Goal: Task Accomplishment & Management: Use online tool/utility

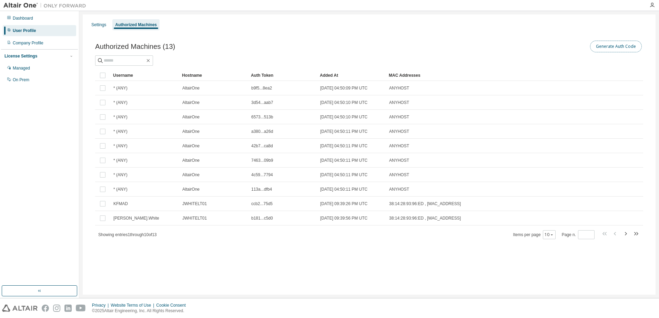
click at [614, 45] on button "Generate Auth Code" at bounding box center [616, 47] width 52 height 12
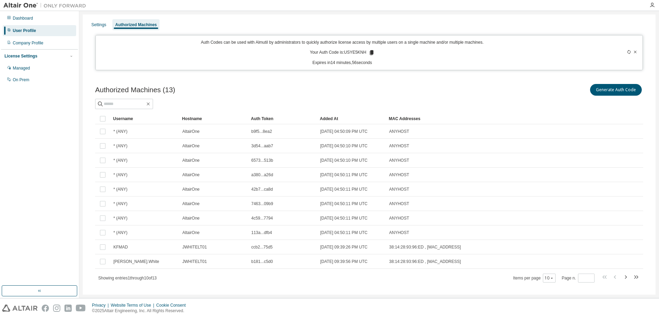
click at [370, 52] on icon at bounding box center [371, 52] width 4 height 5
click at [369, 49] on div "Auth Codes can be used with Almutil by administrators to quickly authorize lice…" at bounding box center [342, 53] width 485 height 26
click at [370, 52] on icon at bounding box center [371, 52] width 4 height 5
click at [651, 5] on icon "button" at bounding box center [652, 5] width 6 height 6
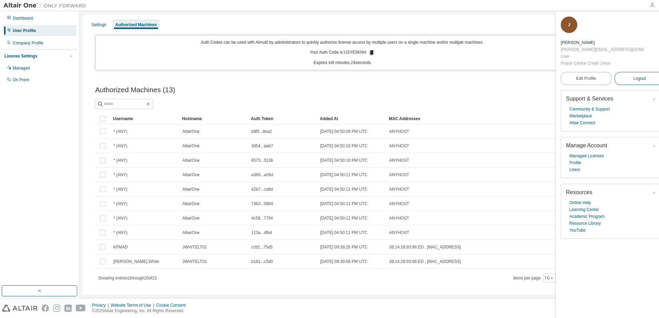
click at [633, 75] on span "Logout" at bounding box center [639, 78] width 13 height 7
